Goal: Find specific page/section: Find specific page/section

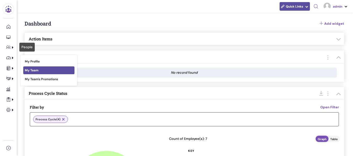
click at [32, 70] on span "My Team" at bounding box center [32, 70] width 14 height 4
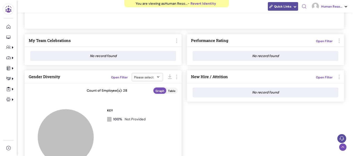
scroll to position [291, 0]
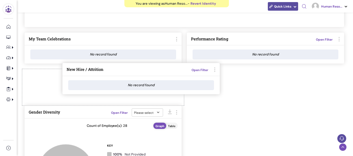
drag, startPoint x: 199, startPoint y: 75, endPoint x: 72, endPoint y: 70, distance: 127.0
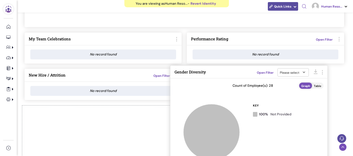
drag, startPoint x: 77, startPoint y: 109, endPoint x: 223, endPoint y: 69, distance: 151.2
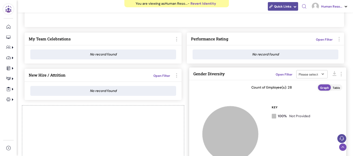
drag, startPoint x: 57, startPoint y: 112, endPoint x: 221, endPoint y: 75, distance: 168.7
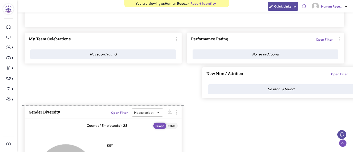
drag, startPoint x: 80, startPoint y: 74, endPoint x: 260, endPoint y: 72, distance: 179.6
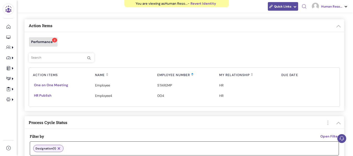
scroll to position [0, 0]
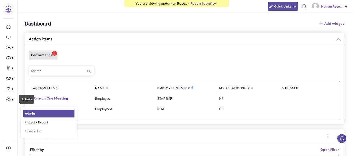
click at [39, 112] on link "Admin" at bounding box center [48, 114] width 51 height 8
